Goal: Transaction & Acquisition: Purchase product/service

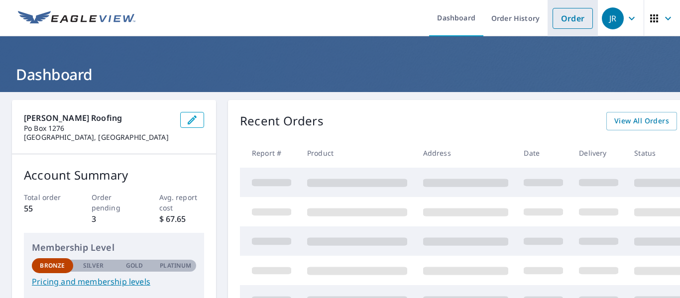
click at [574, 25] on link "Order" at bounding box center [573, 18] width 40 height 21
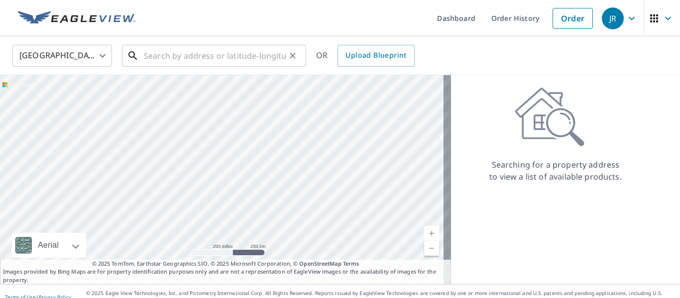
click at [264, 56] on input "text" at bounding box center [215, 56] width 142 height 28
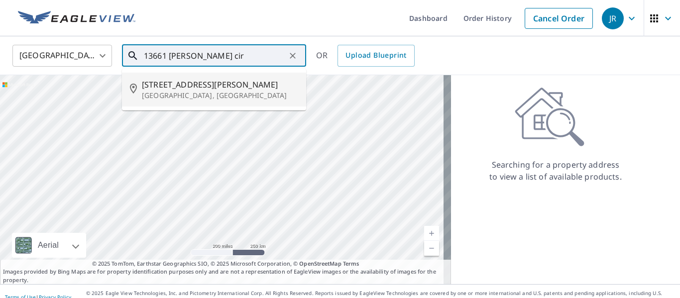
click at [186, 88] on span "[STREET_ADDRESS][PERSON_NAME]" at bounding box center [220, 85] width 156 height 12
type input "[STREET_ADDRESS][PERSON_NAME][PERSON_NAME]"
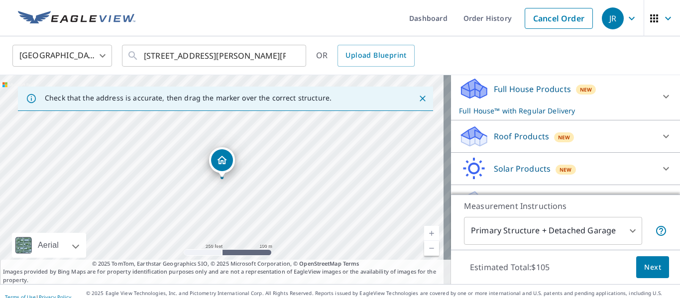
scroll to position [128, 0]
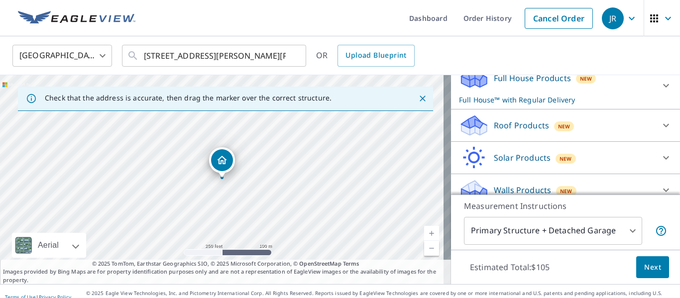
click at [663, 124] on icon at bounding box center [666, 125] width 6 height 3
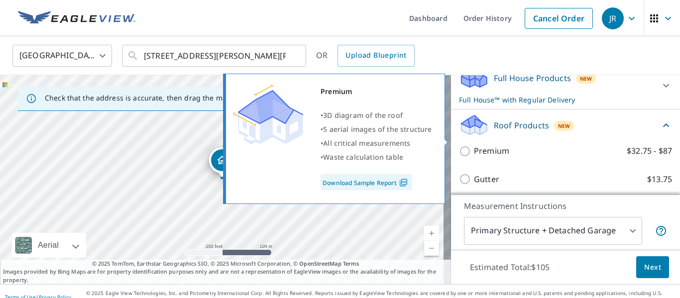
click at [483, 145] on p "Premium" at bounding box center [491, 151] width 35 height 12
click at [474, 145] on input "Premium $32.75 - $87" at bounding box center [466, 151] width 15 height 12
checkbox input "true"
checkbox input "false"
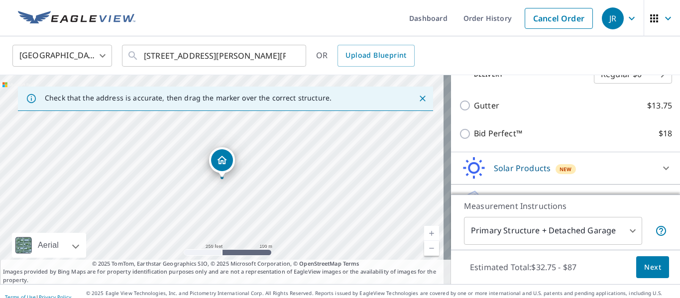
scroll to position [234, 0]
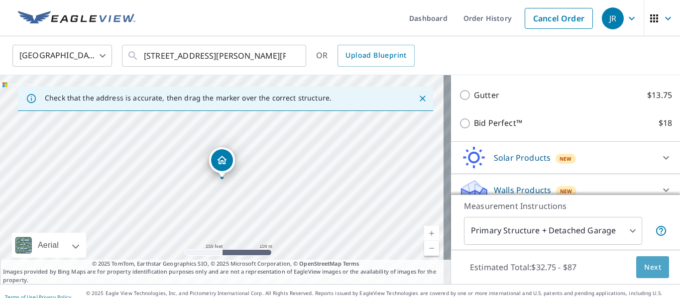
click at [648, 264] on span "Next" at bounding box center [652, 267] width 17 height 12
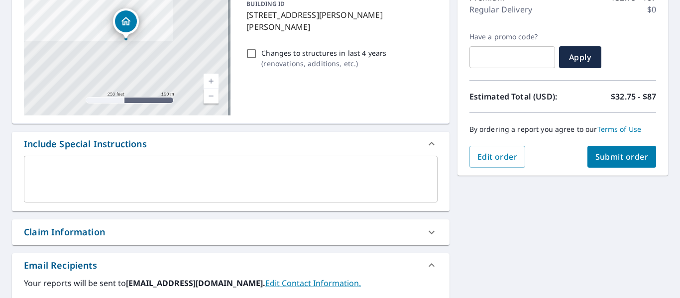
scroll to position [146, 0]
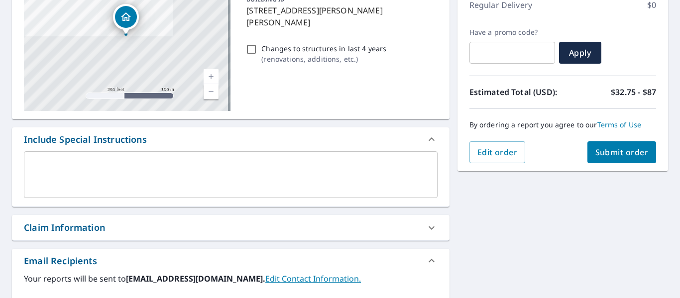
click at [349, 165] on textarea at bounding box center [231, 175] width 400 height 28
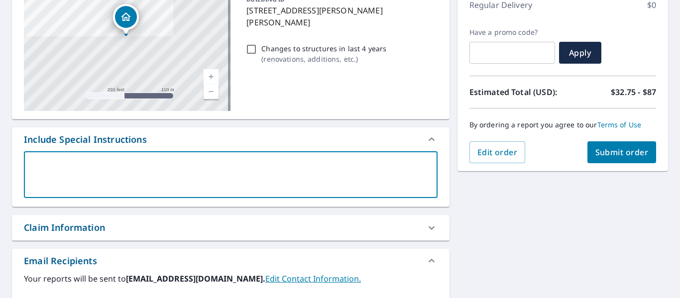
type textarea "m"
type textarea "x"
type textarea "ma"
type textarea "x"
type textarea "mai"
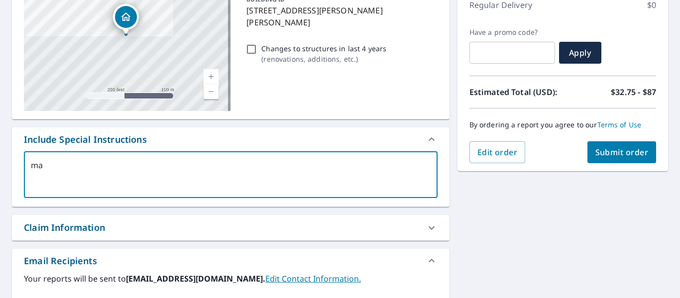
type textarea "x"
type textarea "main"
type textarea "x"
type textarea "main"
type textarea "x"
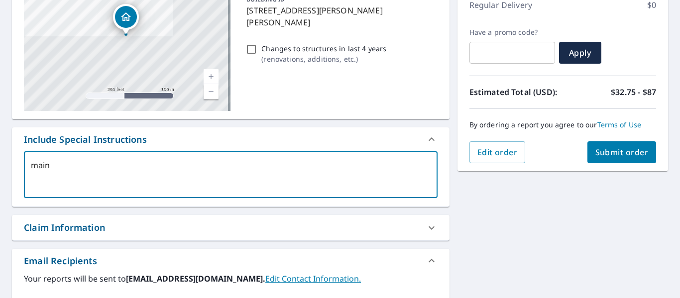
type textarea "main h"
type textarea "x"
type textarea "main ho"
type textarea "x"
type textarea "main hou"
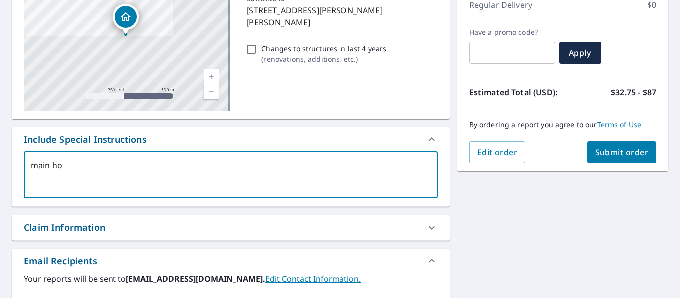
type textarea "x"
type textarea "main hous"
type textarea "x"
type textarea "main house"
type textarea "x"
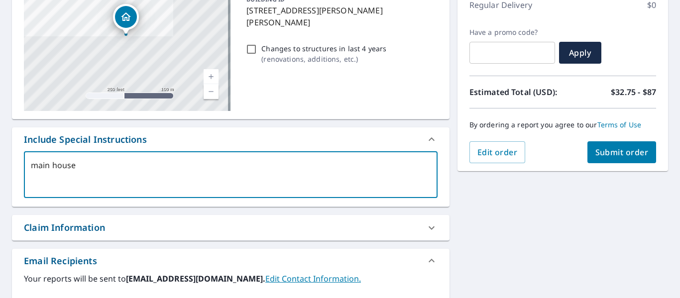
type textarea "main house"
type textarea "x"
type textarea "main house n"
type textarea "x"
type textarea "main house nd"
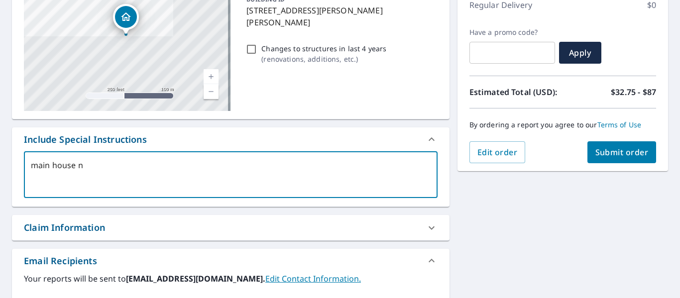
type textarea "x"
type textarea "main house nd"
type textarea "x"
type textarea "main house nd b"
type textarea "x"
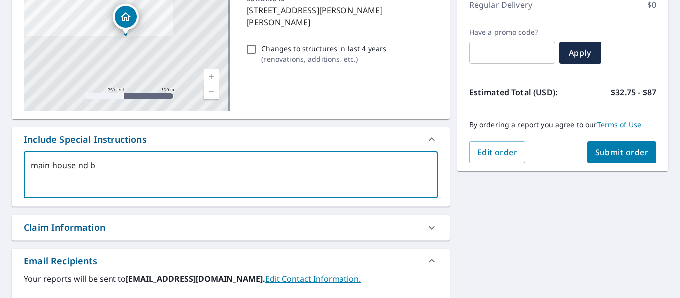
type textarea "main house nd [PERSON_NAME]"
type textarea "x"
type textarea "main house nd b"
type textarea "x"
type textarea "main house nd"
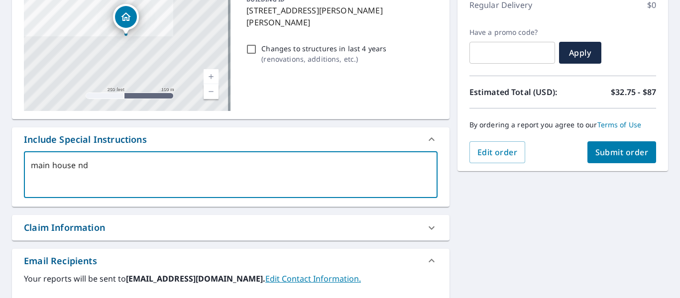
type textarea "x"
type textarea "main house nd"
type textarea "x"
type textarea "main house n"
type textarea "x"
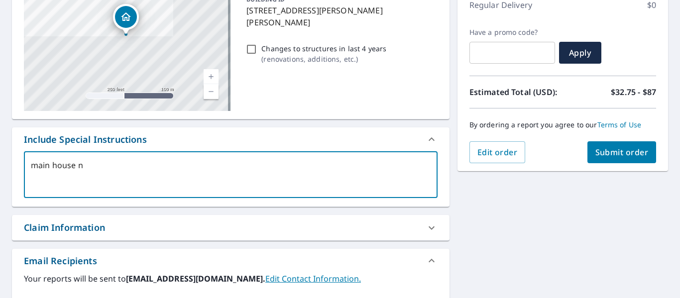
type textarea "main house"
type textarea "x"
type textarea "main house a"
type textarea "x"
type textarea "main house an"
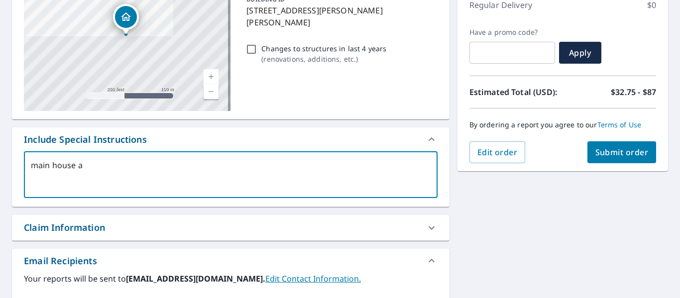
type textarea "x"
type textarea "main house and"
type textarea "x"
type textarea "main house and"
type textarea "x"
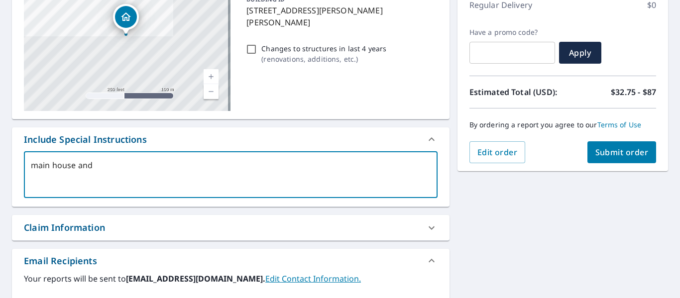
type textarea "main house and b"
type textarea "x"
type textarea "main house and bo"
type textarea "x"
type textarea "main house and boa"
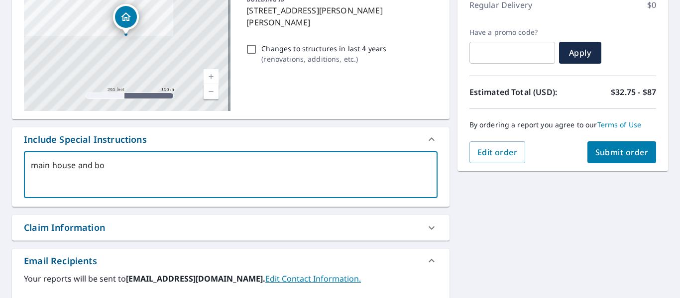
type textarea "x"
type textarea "main house and boaa"
type textarea "x"
type textarea "main house and boaaa"
type textarea "x"
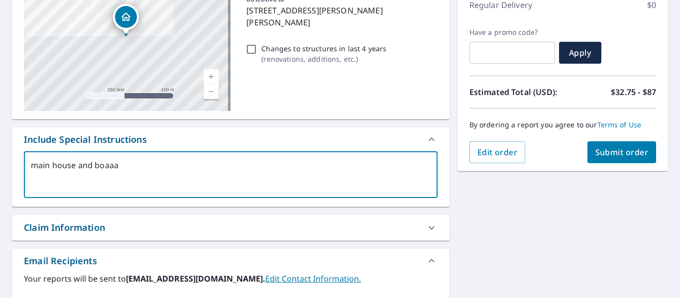
type textarea "main house and boaa"
type textarea "x"
type textarea "main house and boa"
type textarea "x"
type textarea "main house and boat"
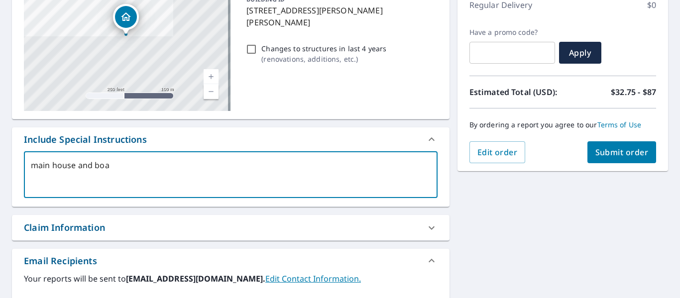
type textarea "x"
type textarea "main house and boat"
type textarea "x"
type textarea "main house and boat h"
type textarea "x"
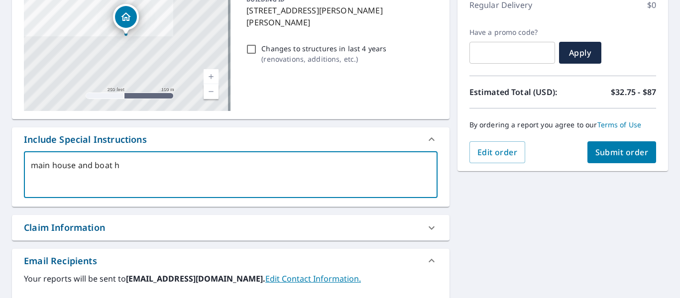
type textarea "main house and boat ho"
type textarea "x"
type textarea "main house and boat hou"
type textarea "x"
type textarea "main house and boat hous"
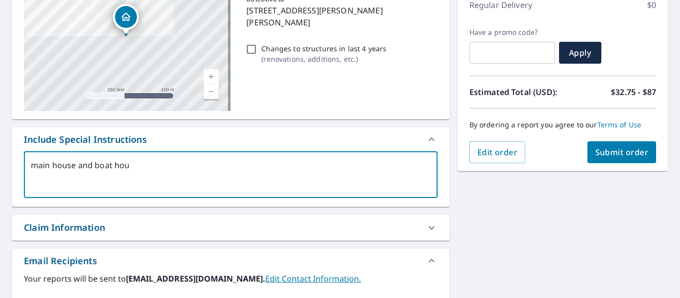
type textarea "x"
type textarea "main house and boat house"
type textarea "x"
type textarea "main house and boat house"
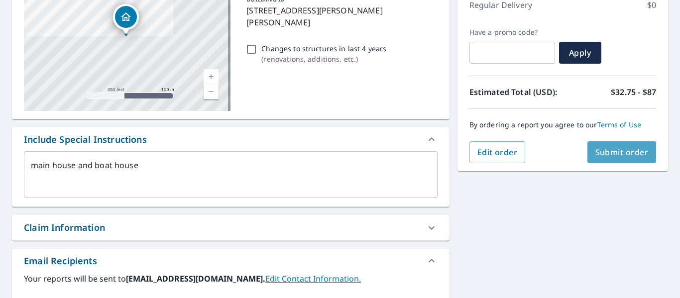
click at [601, 152] on span "Submit order" at bounding box center [621, 152] width 53 height 11
type textarea "x"
